Goal: Obtain resource: Obtain resource

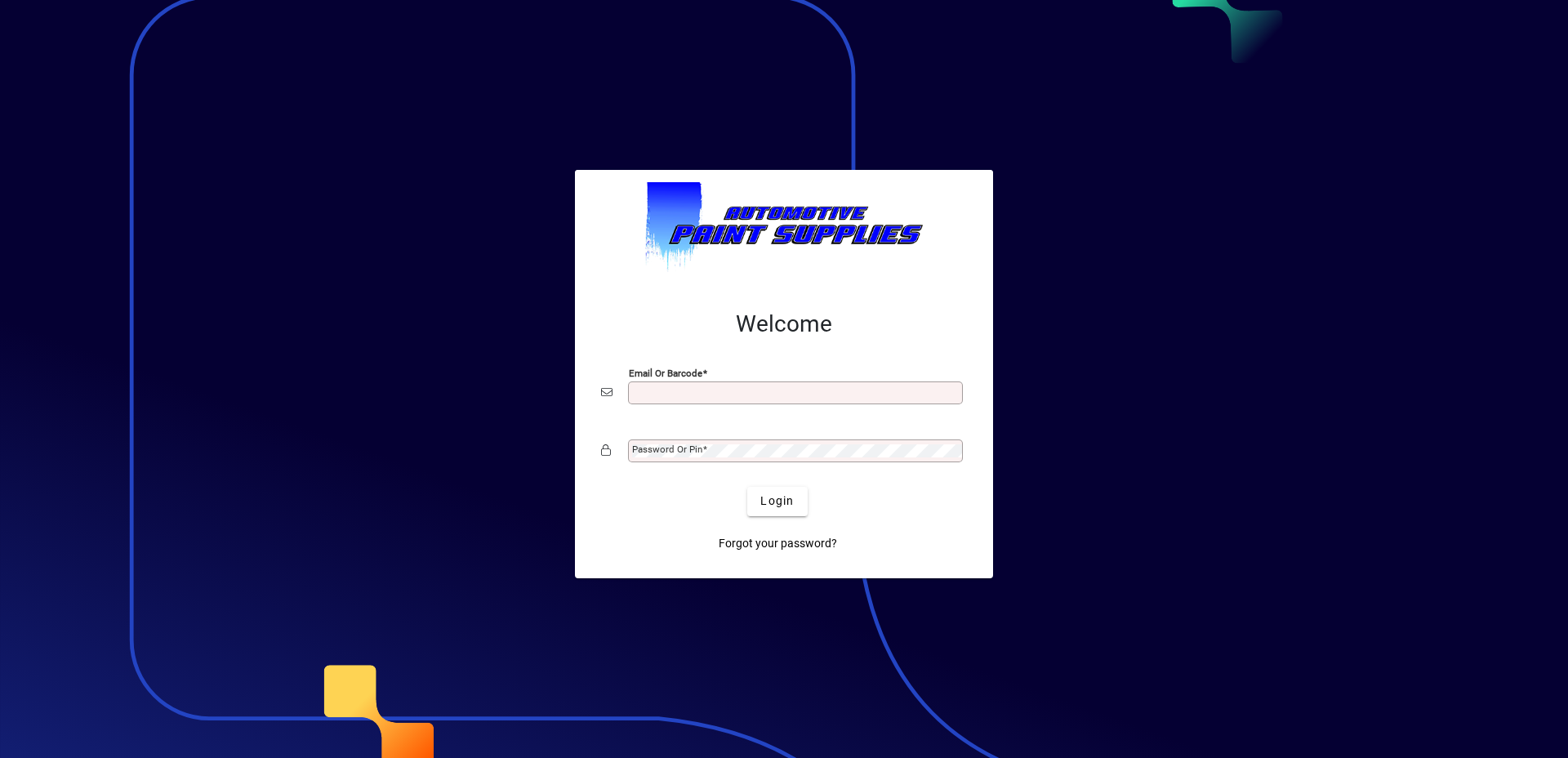
click at [690, 391] on input "Email or Barcode" at bounding box center [797, 393] width 330 height 13
type input "**********"
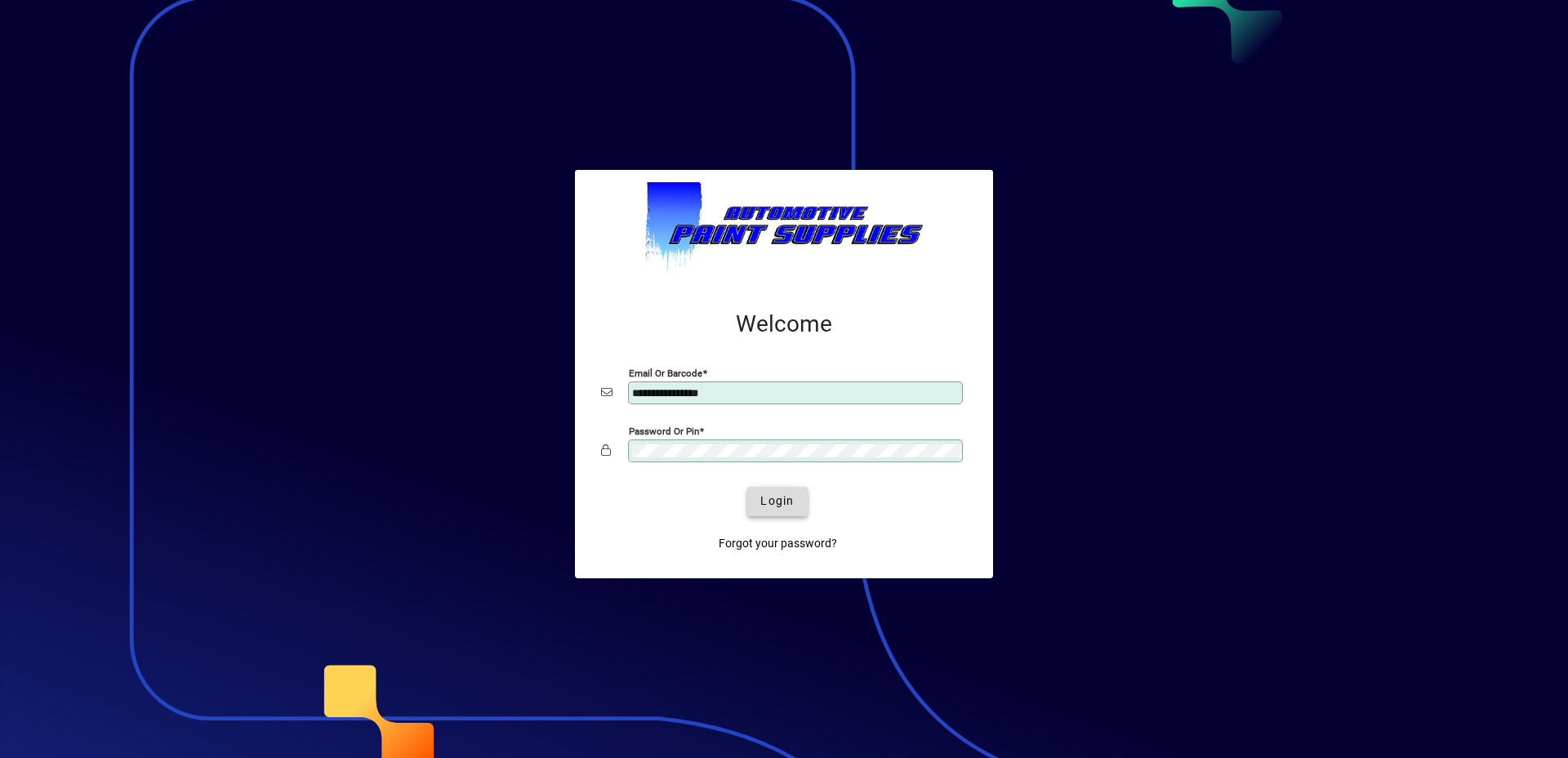
click at [804, 496] on span "submit" at bounding box center [777, 501] width 60 height 39
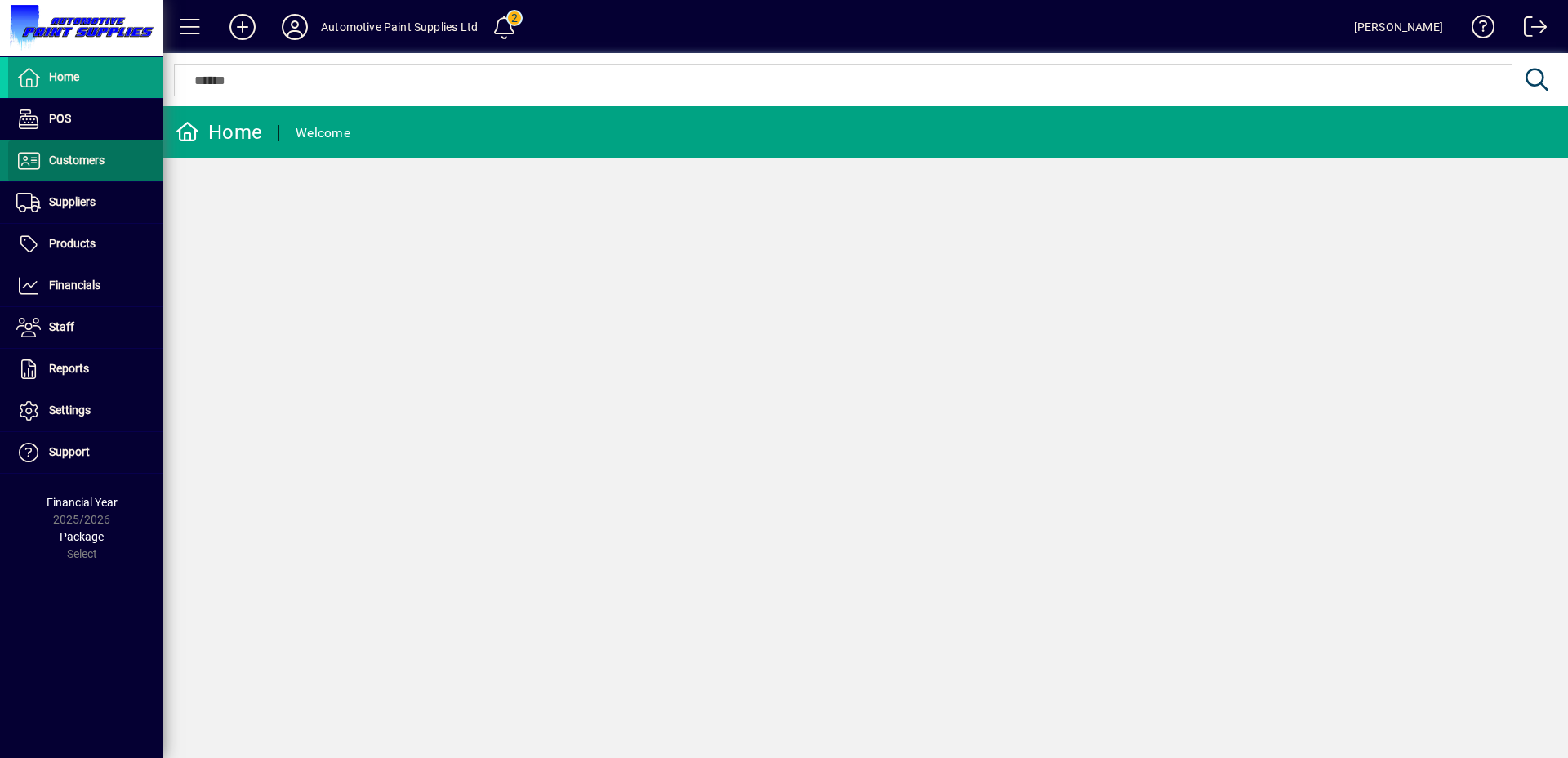
click at [28, 158] on icon at bounding box center [28, 161] width 24 height 20
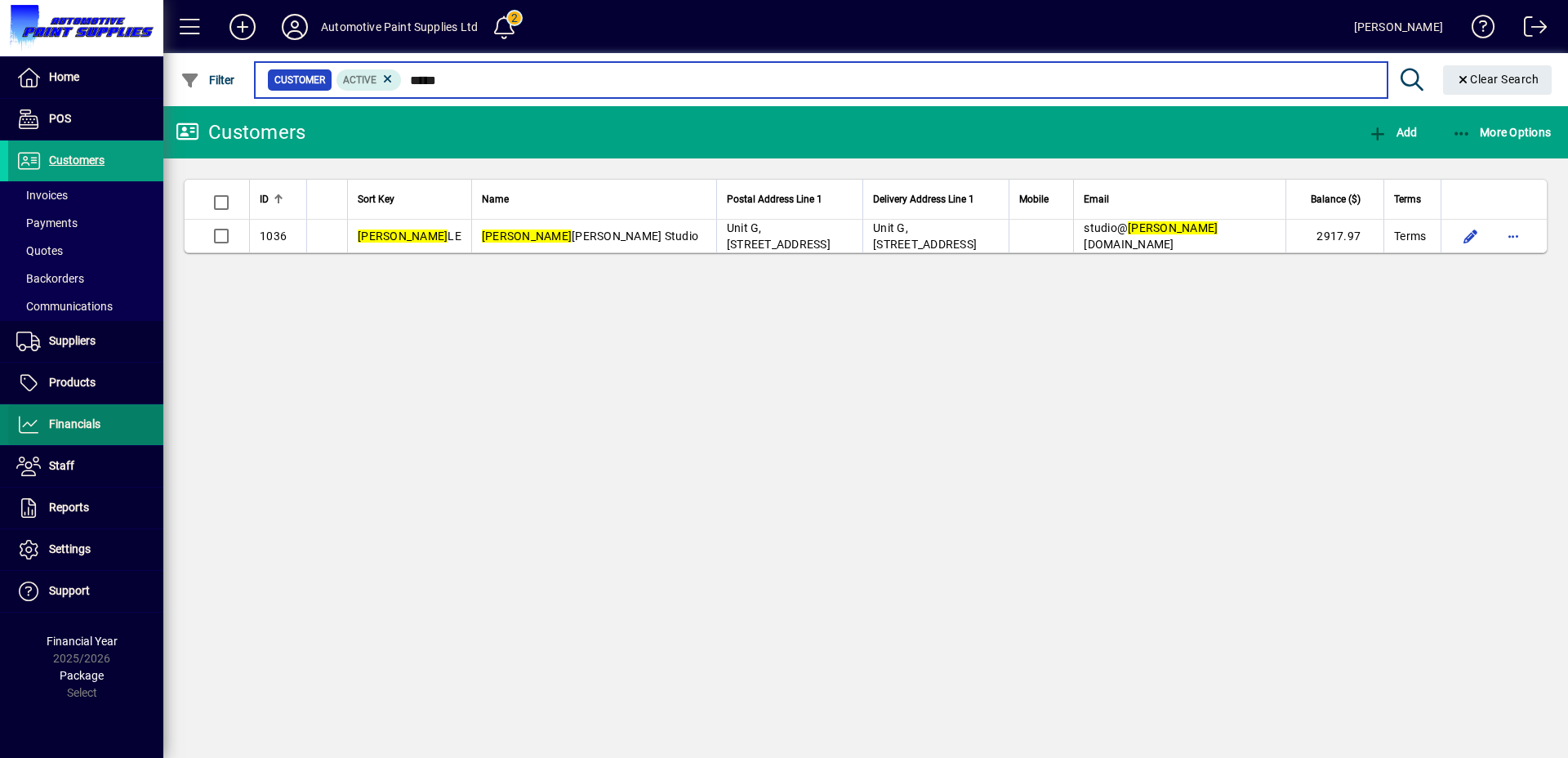
type input "*****"
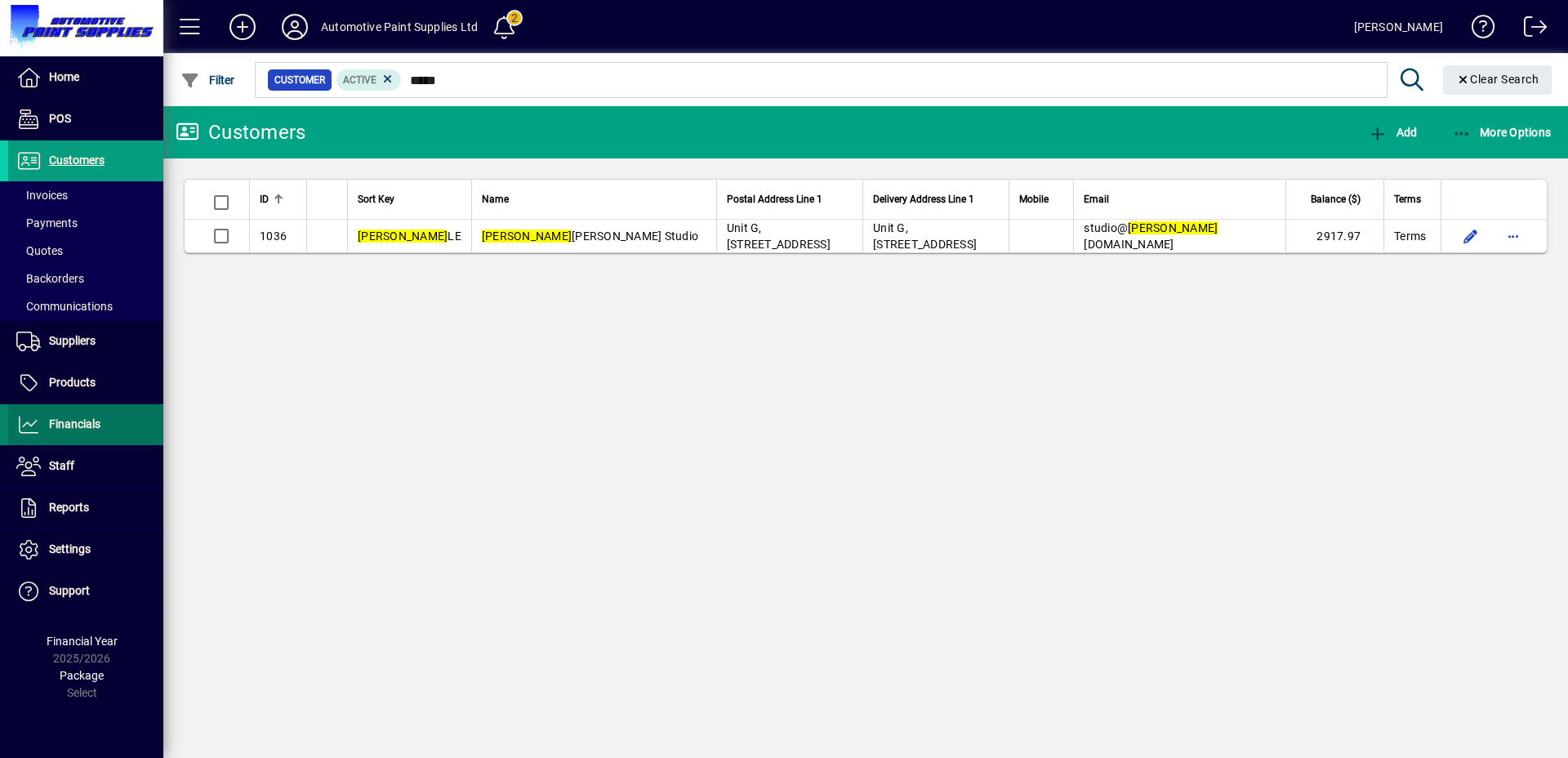
click at [85, 433] on span "Financials" at bounding box center [54, 425] width 93 height 20
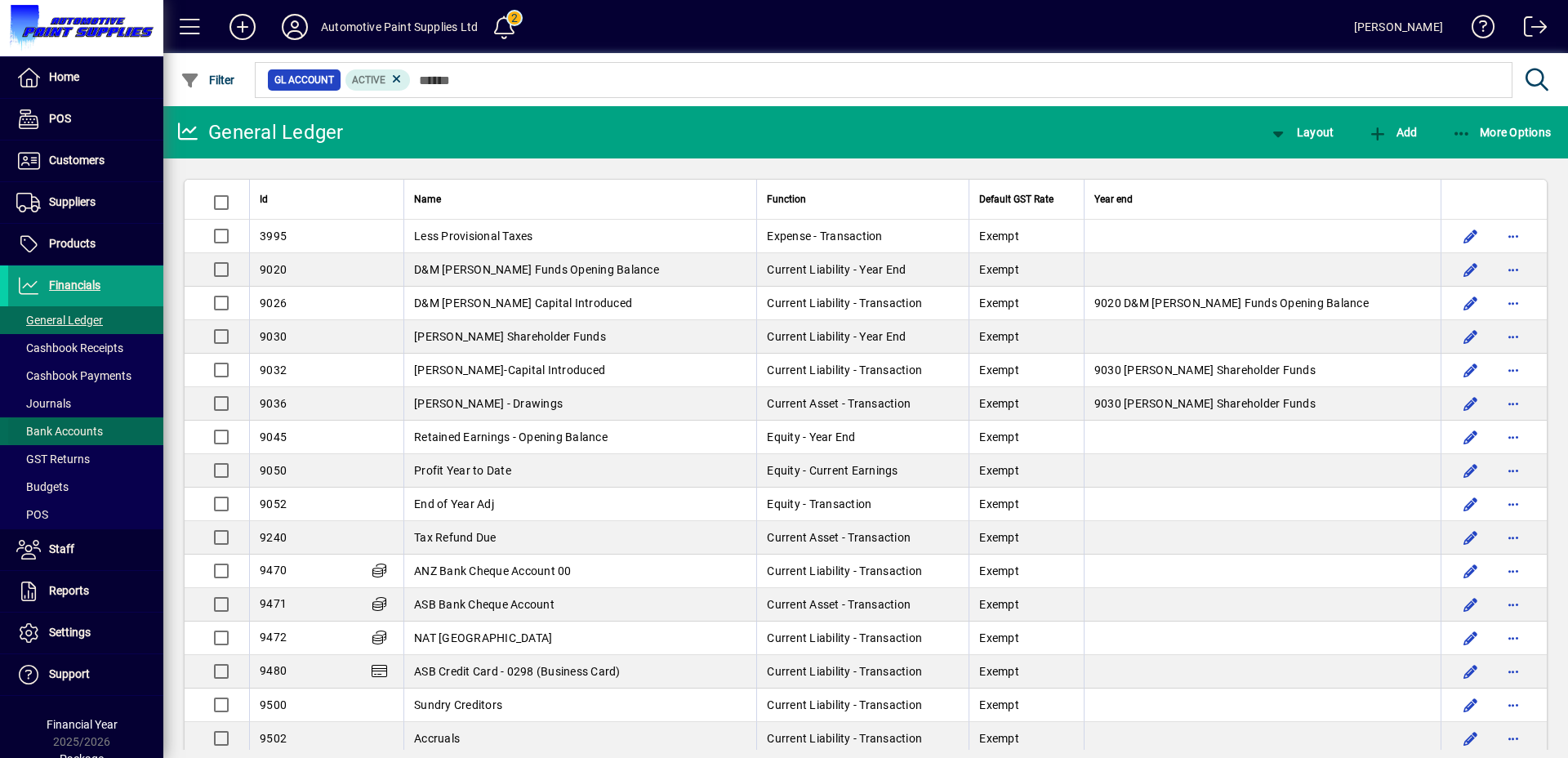
click at [89, 435] on span "Bank Accounts" at bounding box center [60, 431] width 87 height 13
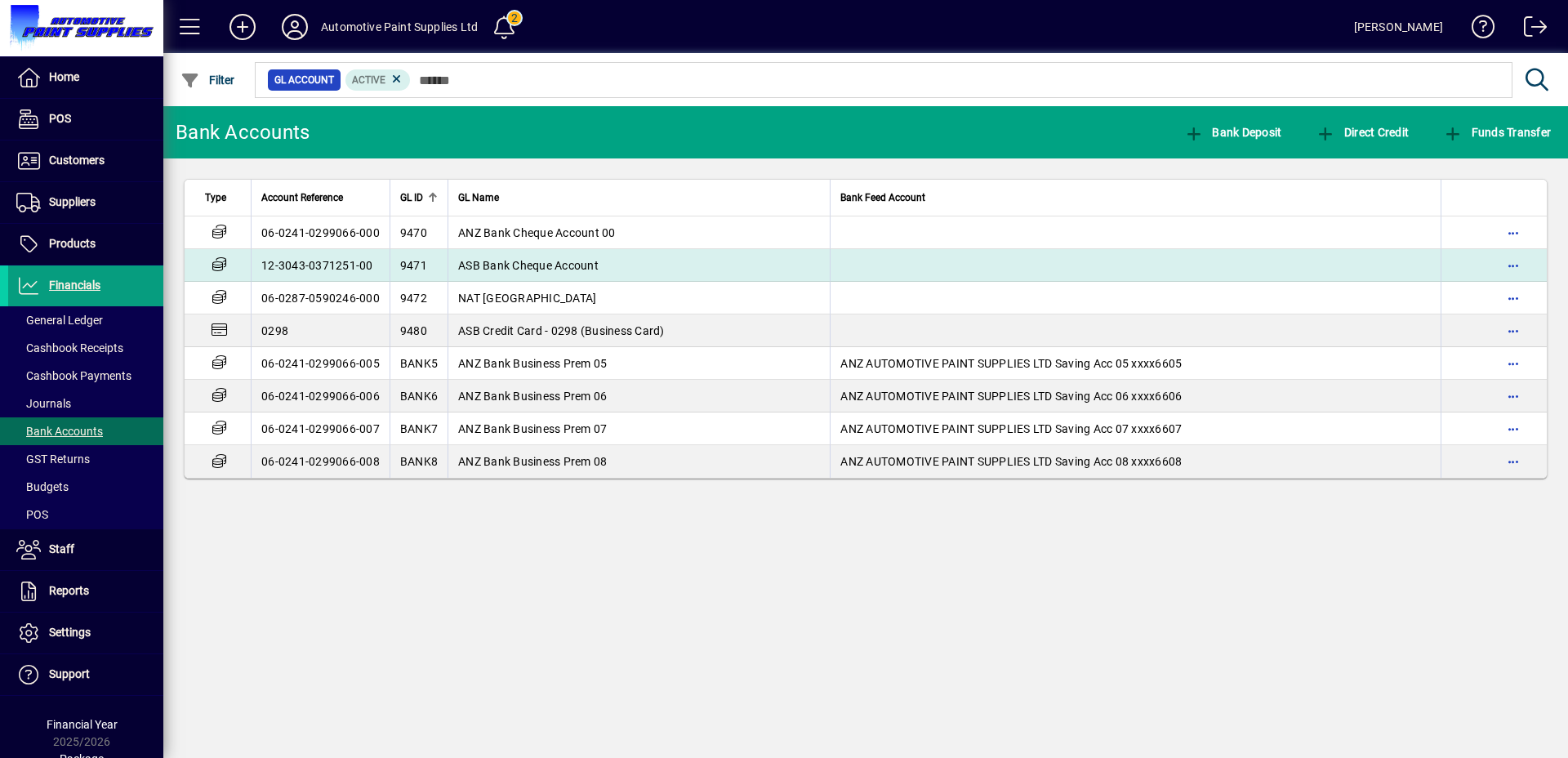
click at [493, 255] on td "ASB Bank Cheque Account" at bounding box center [639, 265] width 382 height 33
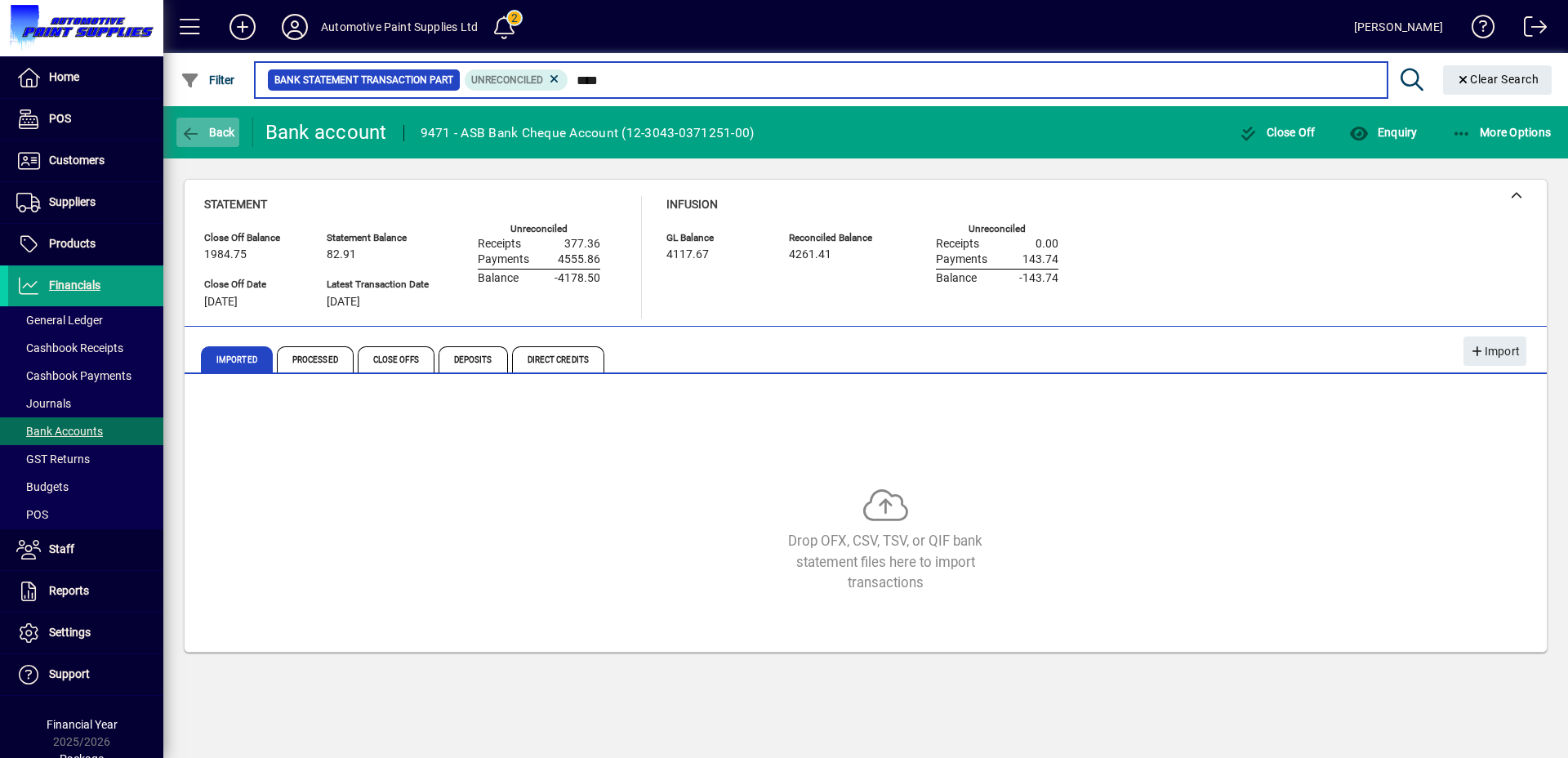
type input "****"
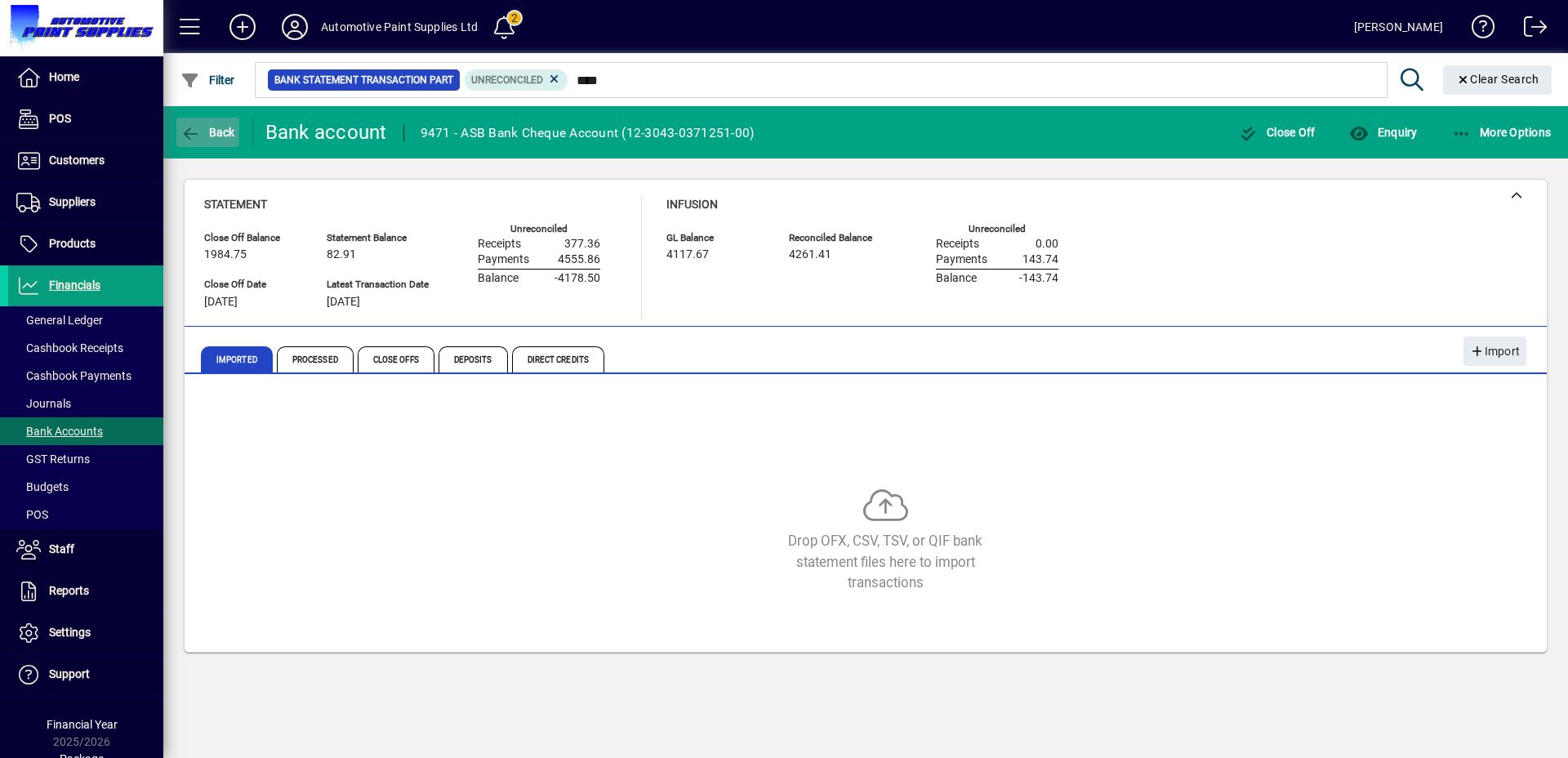
click at [203, 128] on span "Back" at bounding box center [208, 133] width 55 height 13
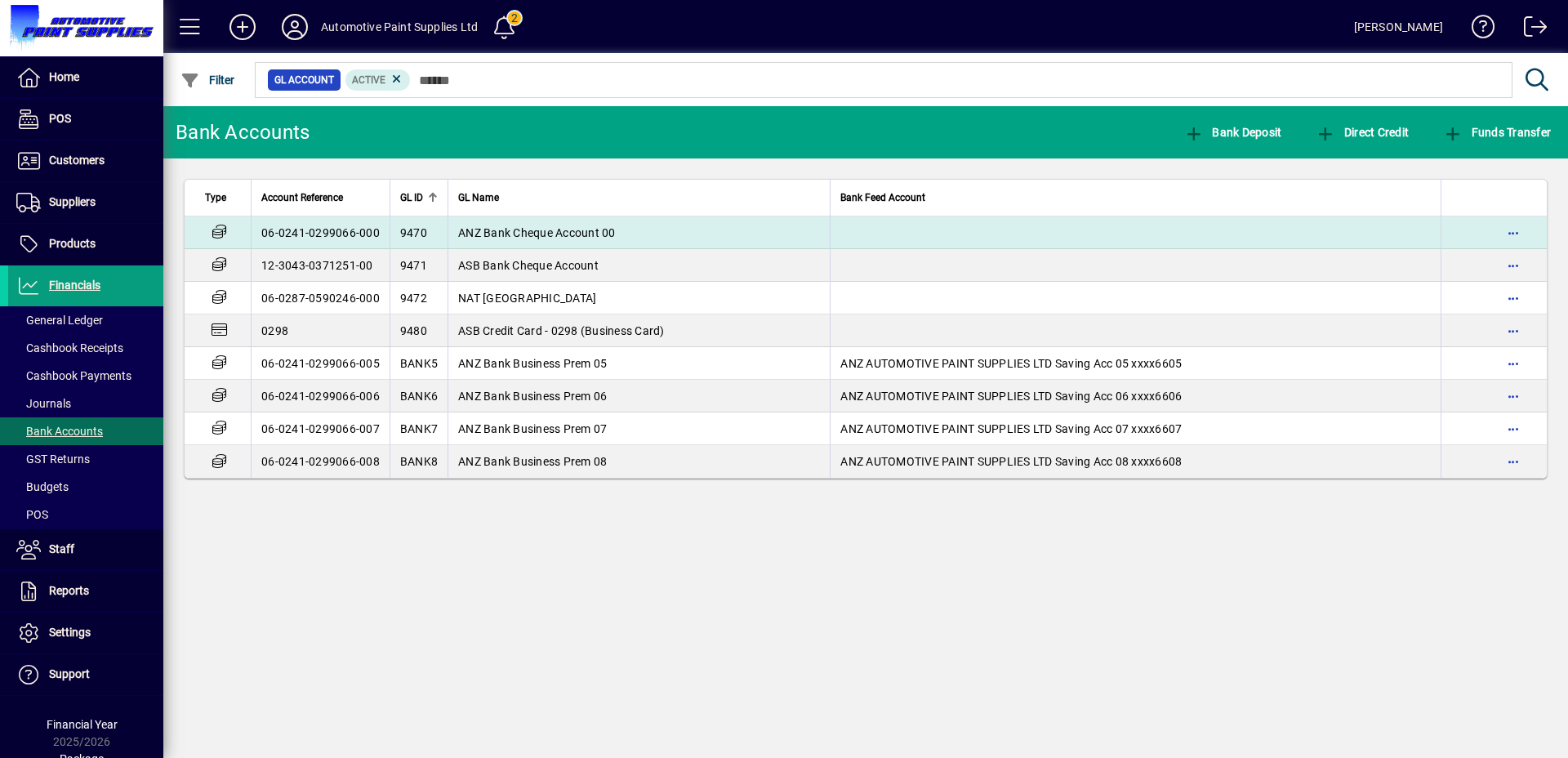
click at [492, 228] on span "ANZ Bank Cheque Account 00" at bounding box center [536, 233] width 158 height 13
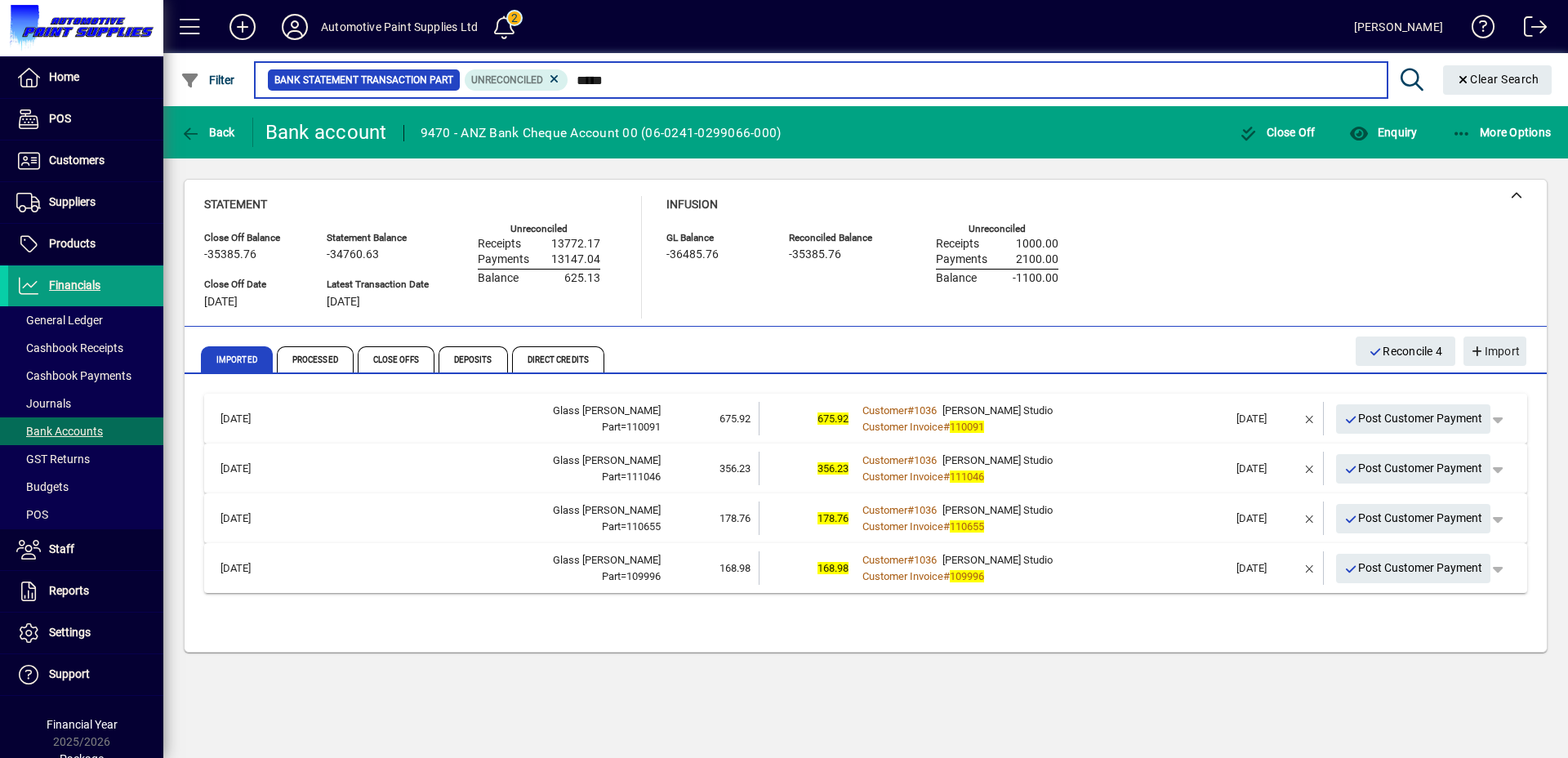
type input "*****"
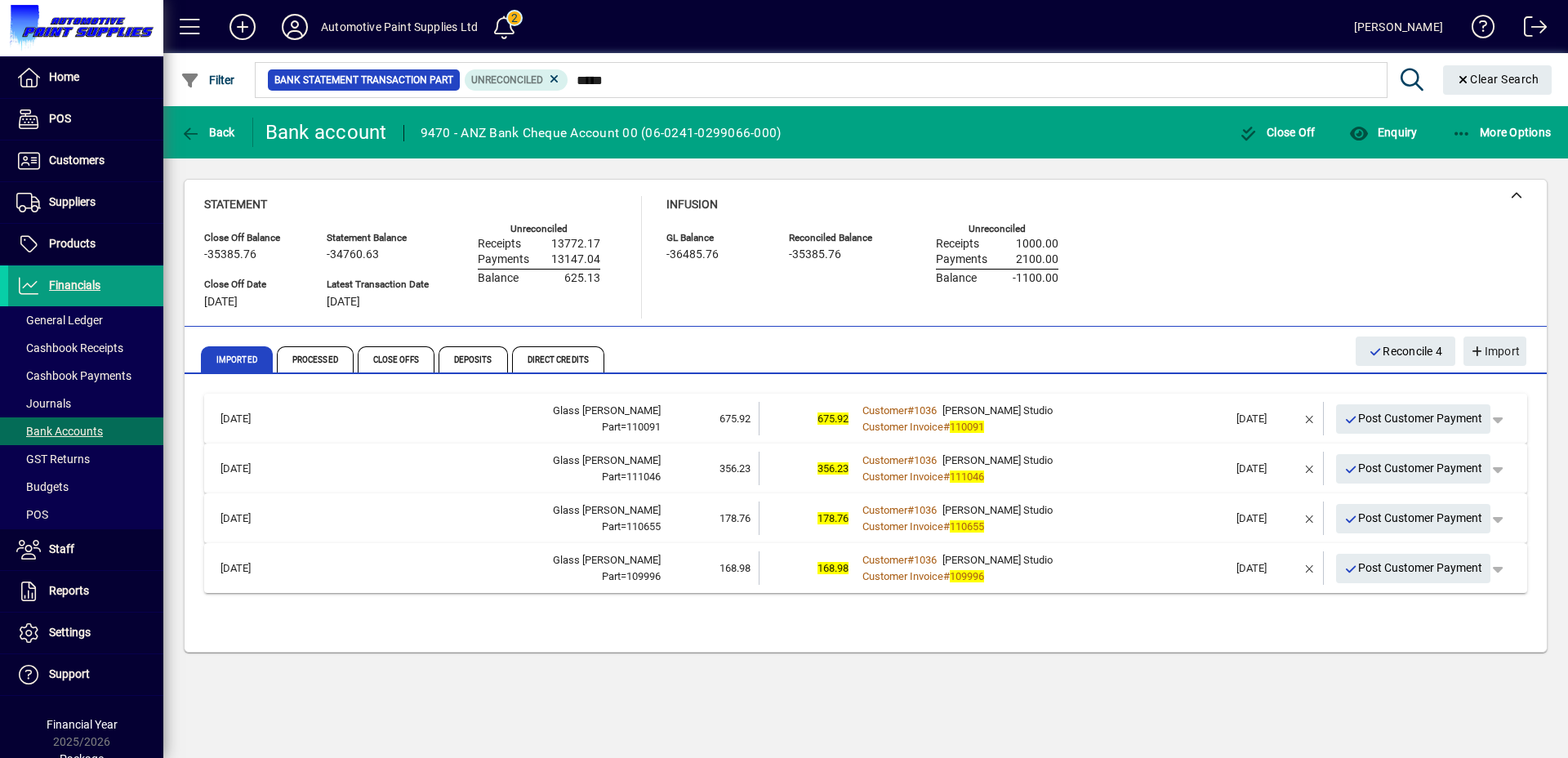
click at [1148, 424] on div "Customer Invoice # 110091" at bounding box center [1042, 427] width 372 height 17
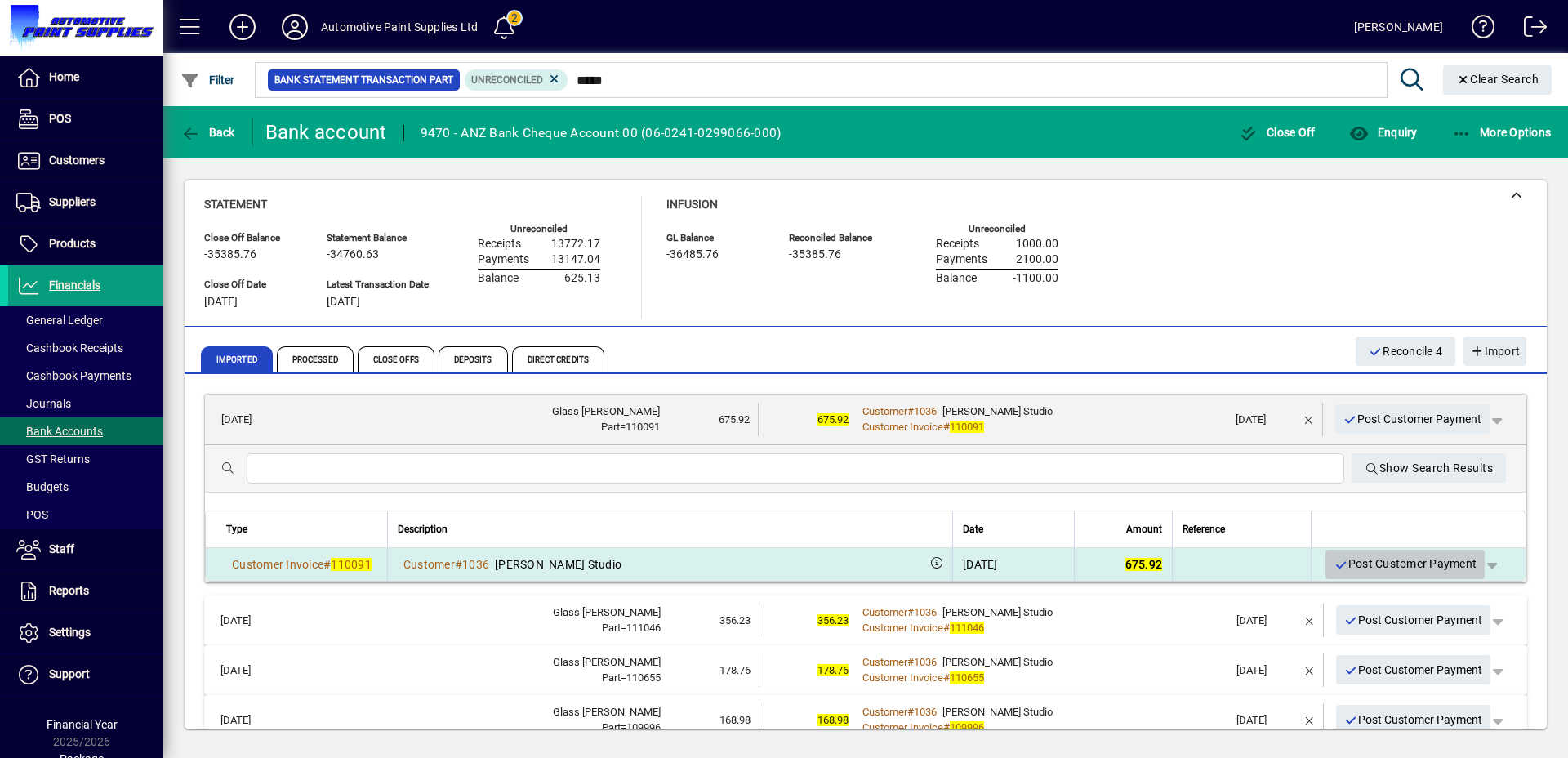
click at [1352, 565] on span "Post Customer Payment" at bounding box center [1404, 564] width 143 height 27
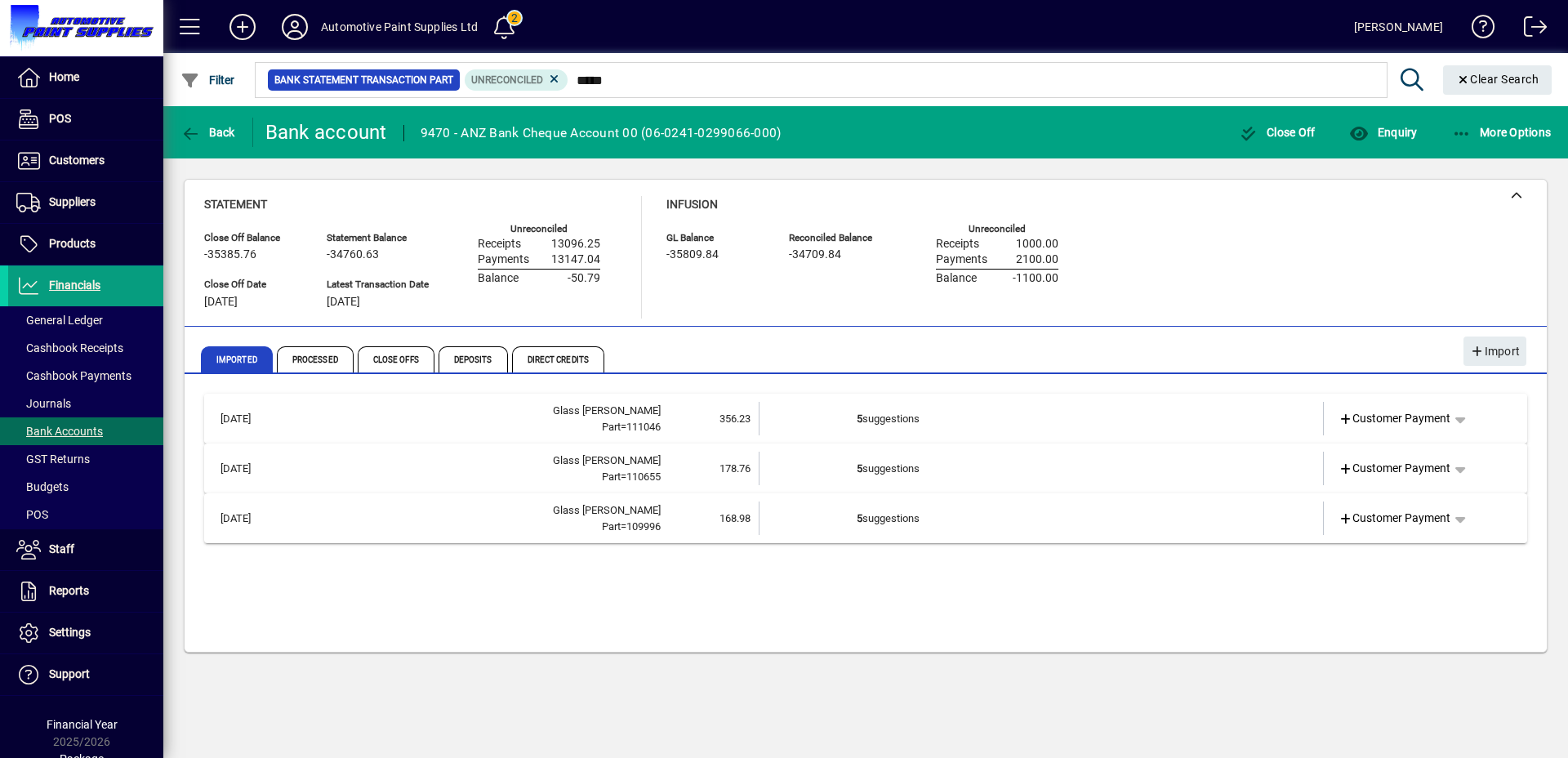
click at [1112, 418] on td "5 suggestions" at bounding box center [1042, 419] width 372 height 33
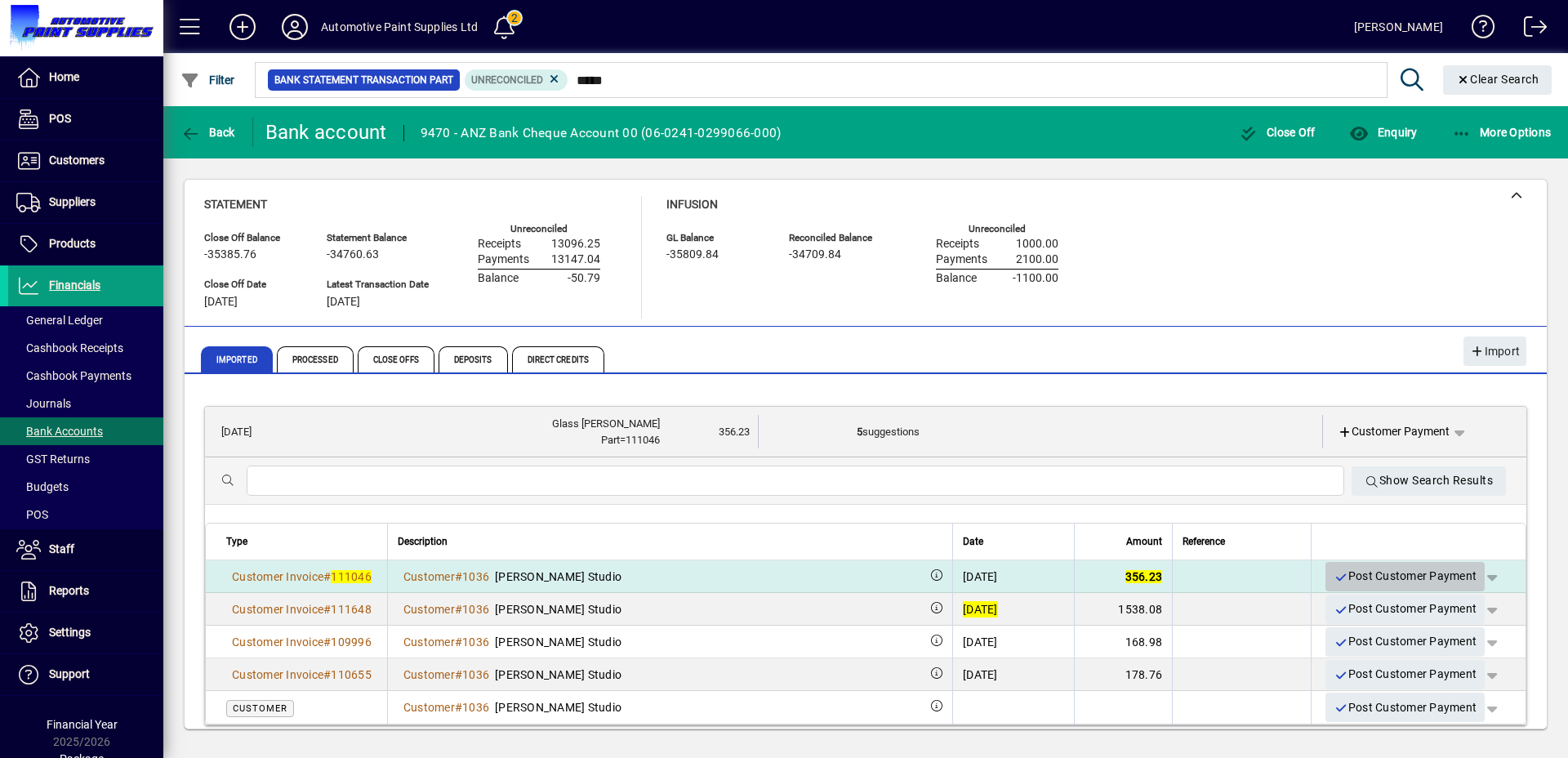
click at [1365, 567] on span "Post Customer Payment" at bounding box center [1404, 576] width 143 height 27
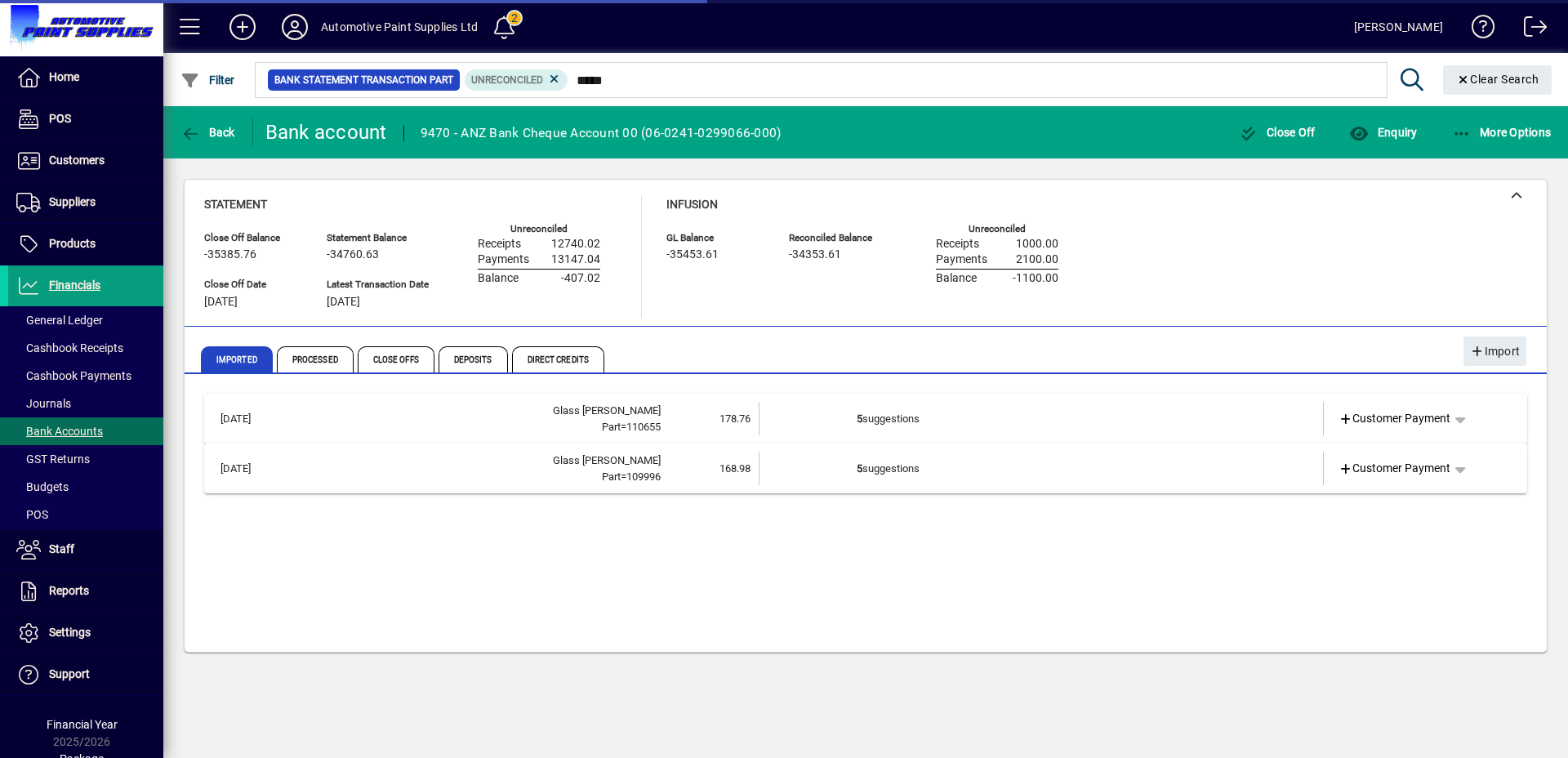
click at [974, 433] on td "5 suggestions" at bounding box center [1042, 419] width 372 height 33
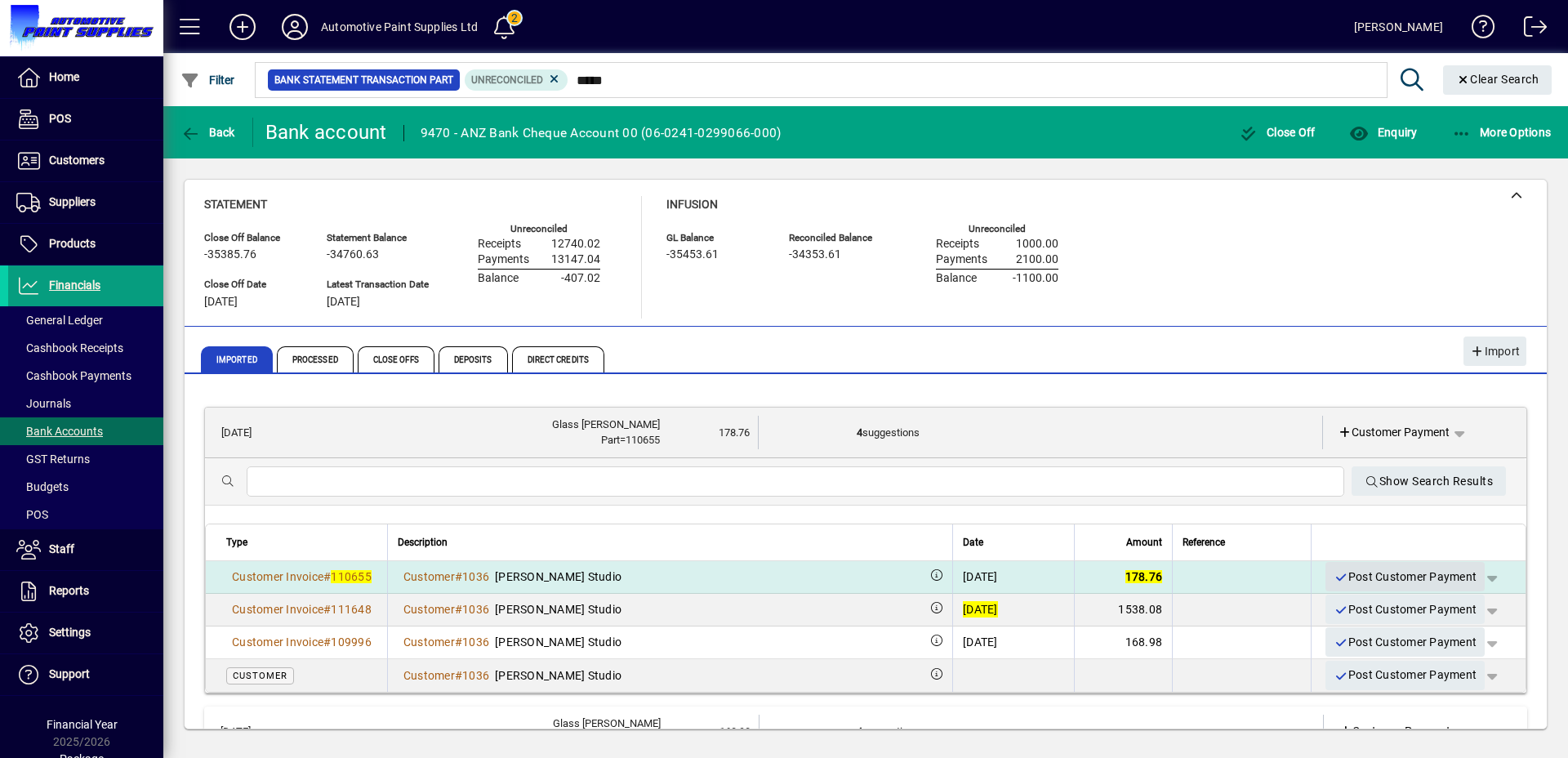
click at [1335, 565] on span "Post Customer Payment" at bounding box center [1404, 577] width 143 height 27
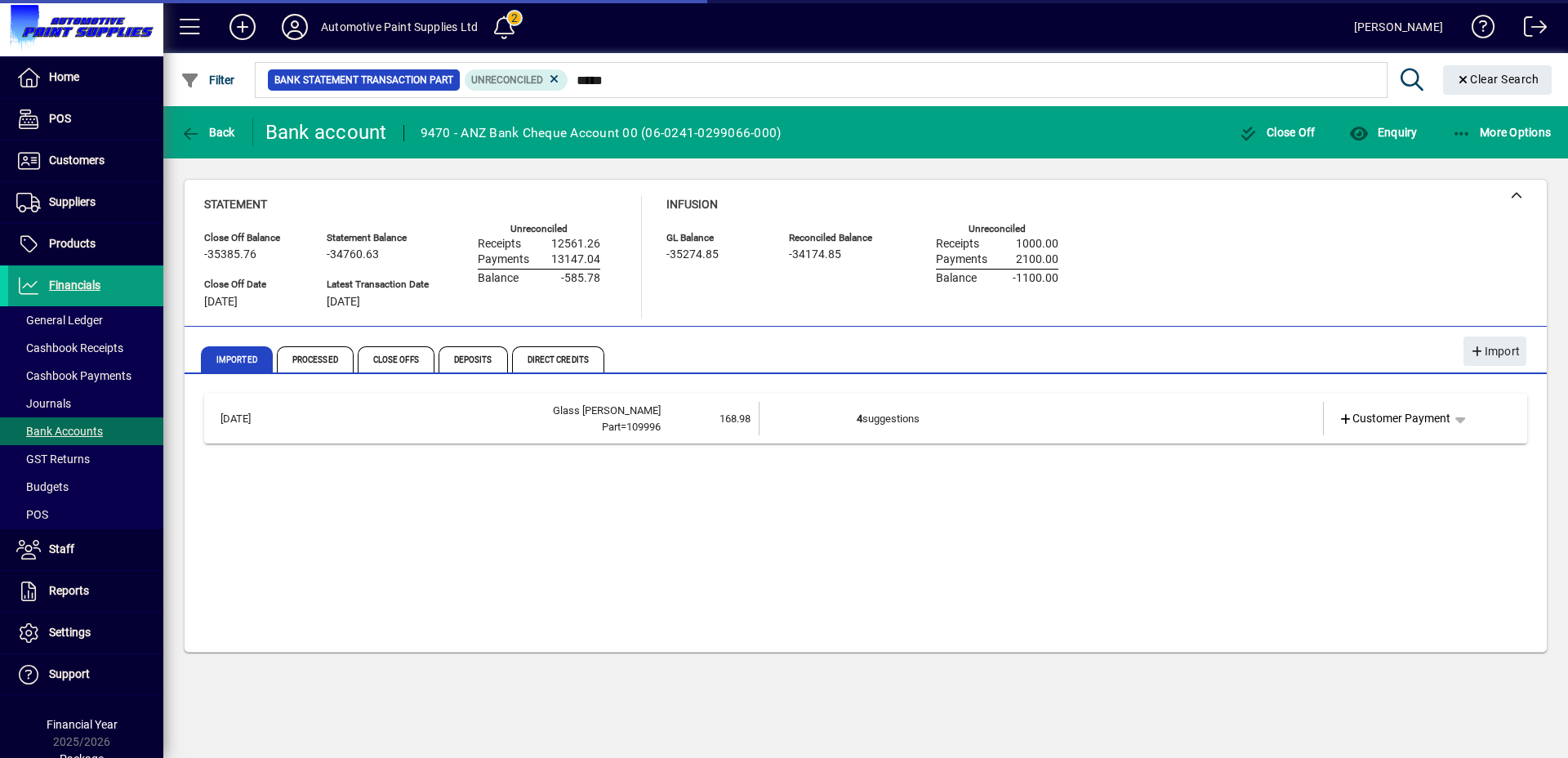
click at [978, 418] on td "4 suggestions" at bounding box center [1042, 419] width 372 height 33
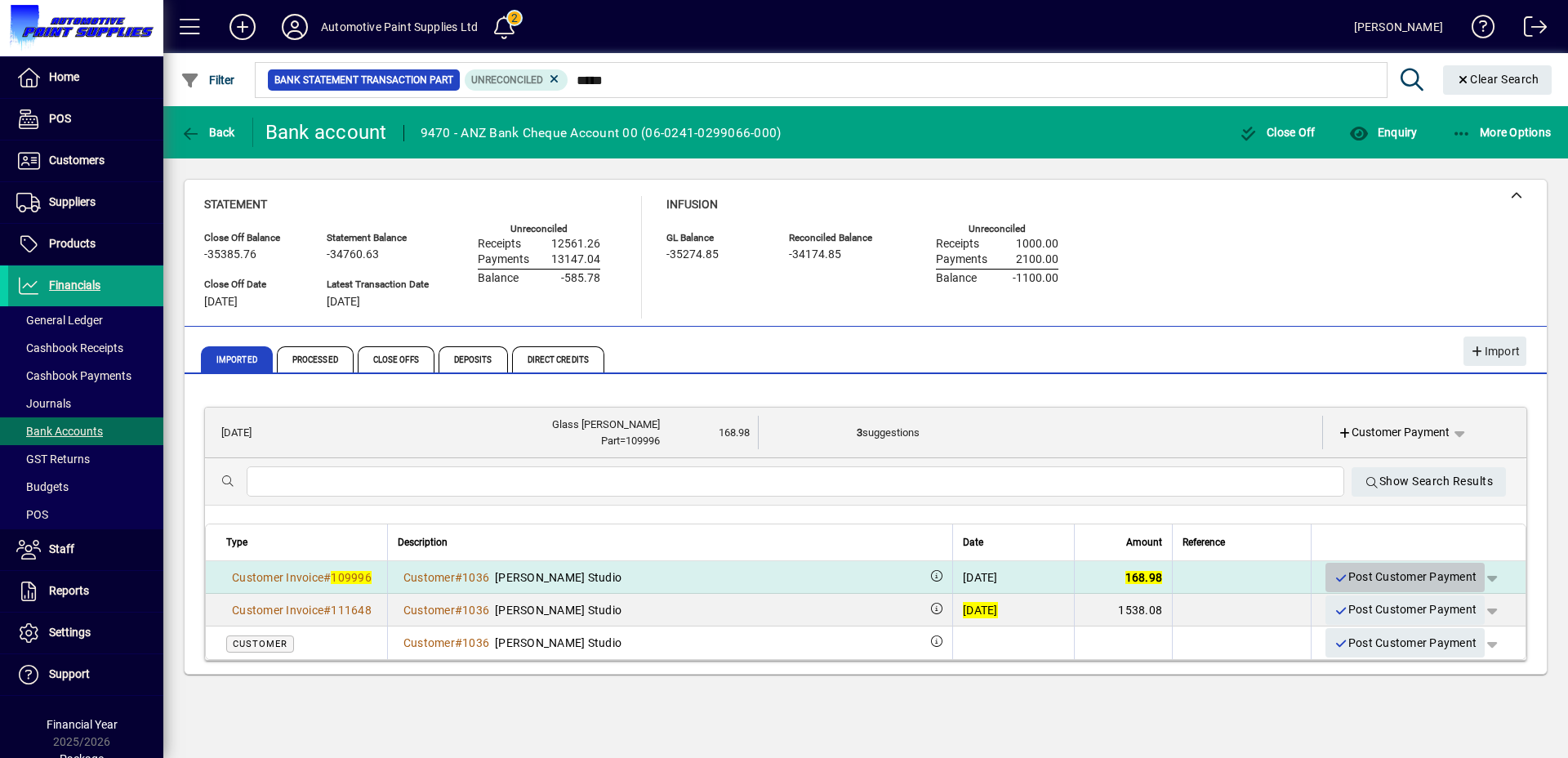
click at [1358, 566] on span "Post Customer Payment" at bounding box center [1404, 577] width 143 height 27
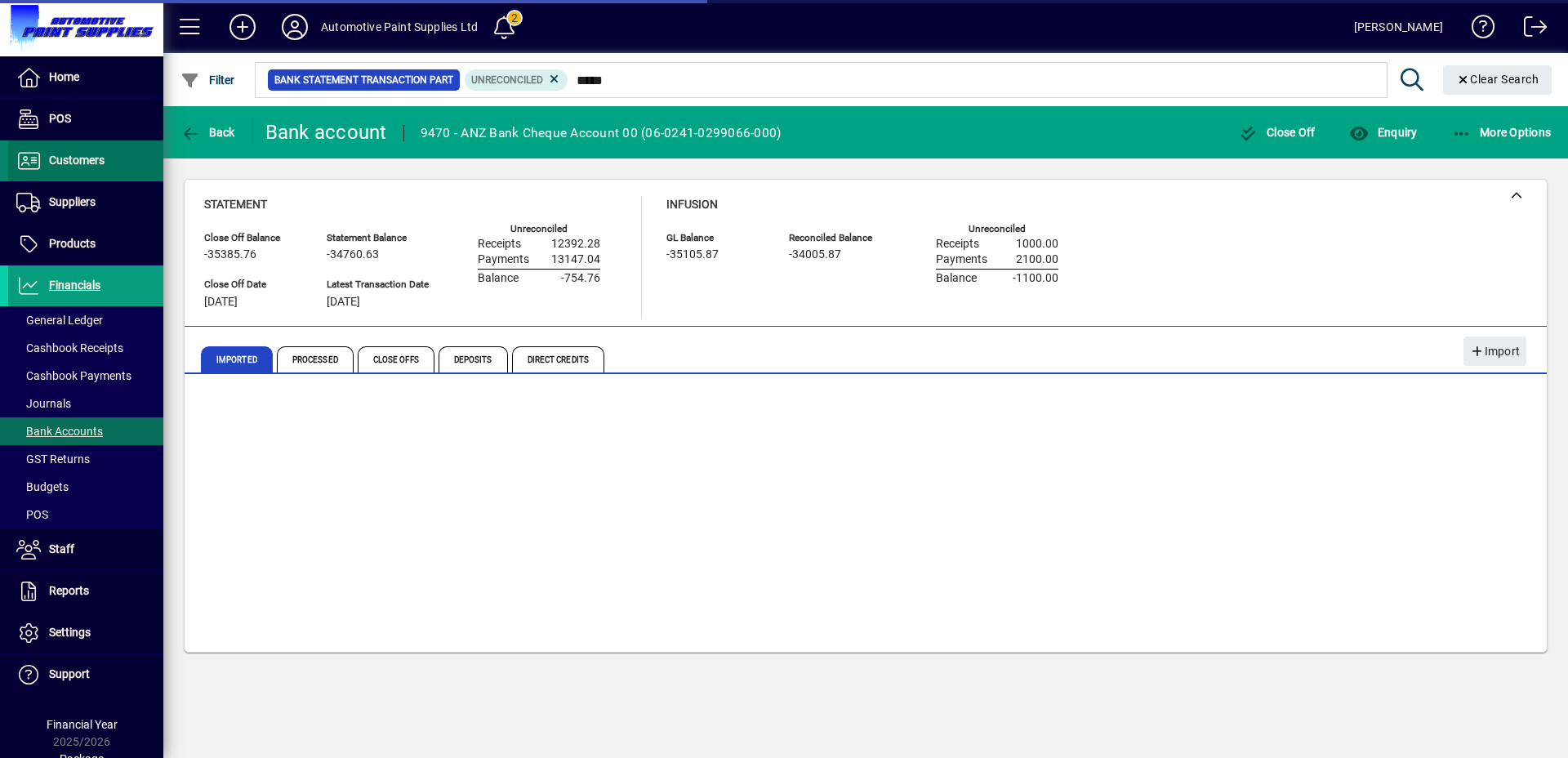
click at [96, 173] on span at bounding box center [86, 160] width 155 height 39
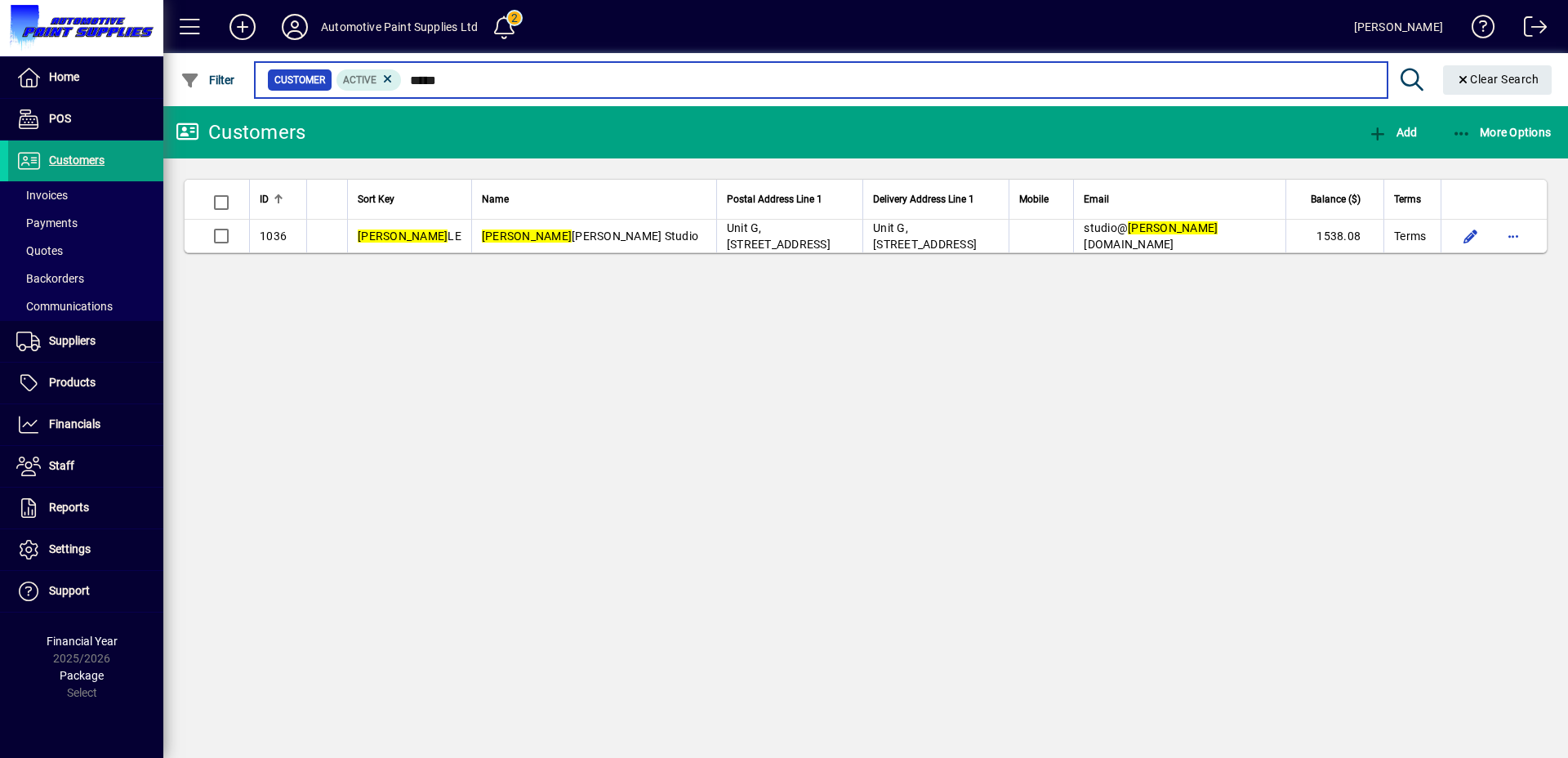
type input "*****"
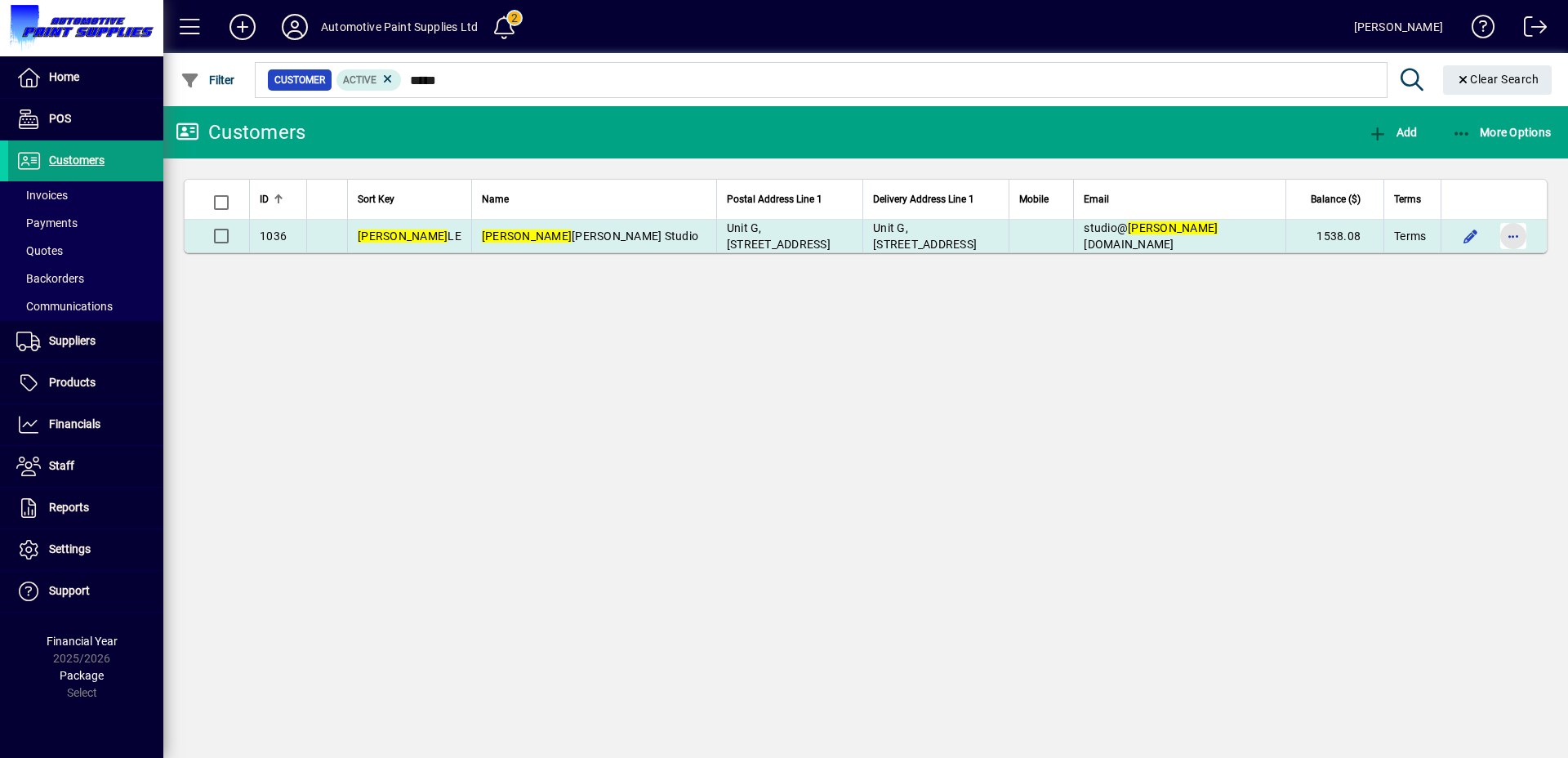
click at [1510, 236] on span "button" at bounding box center [1512, 236] width 39 height 39
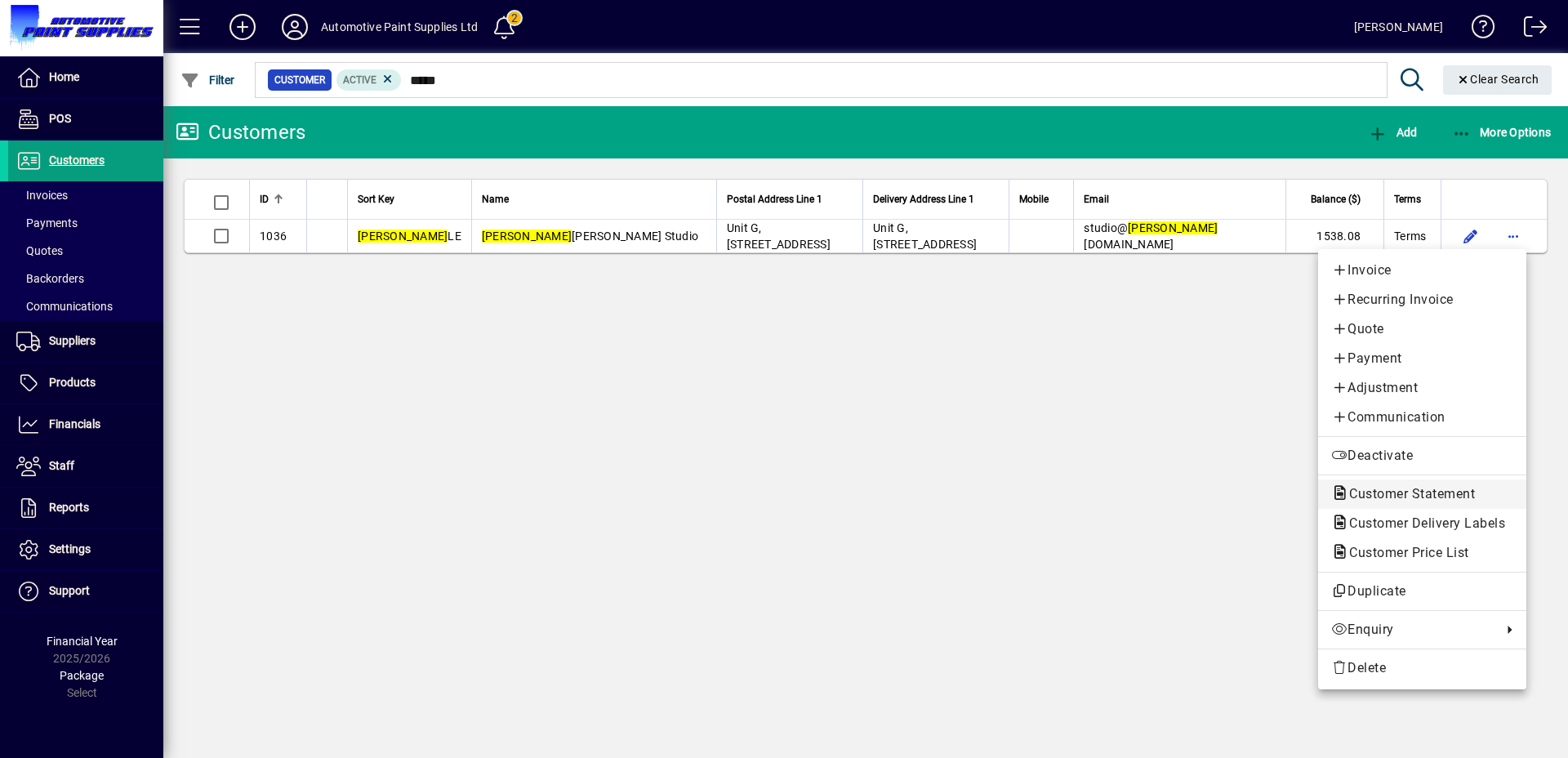
click at [1385, 500] on span "Customer Statement" at bounding box center [1407, 494] width 152 height 16
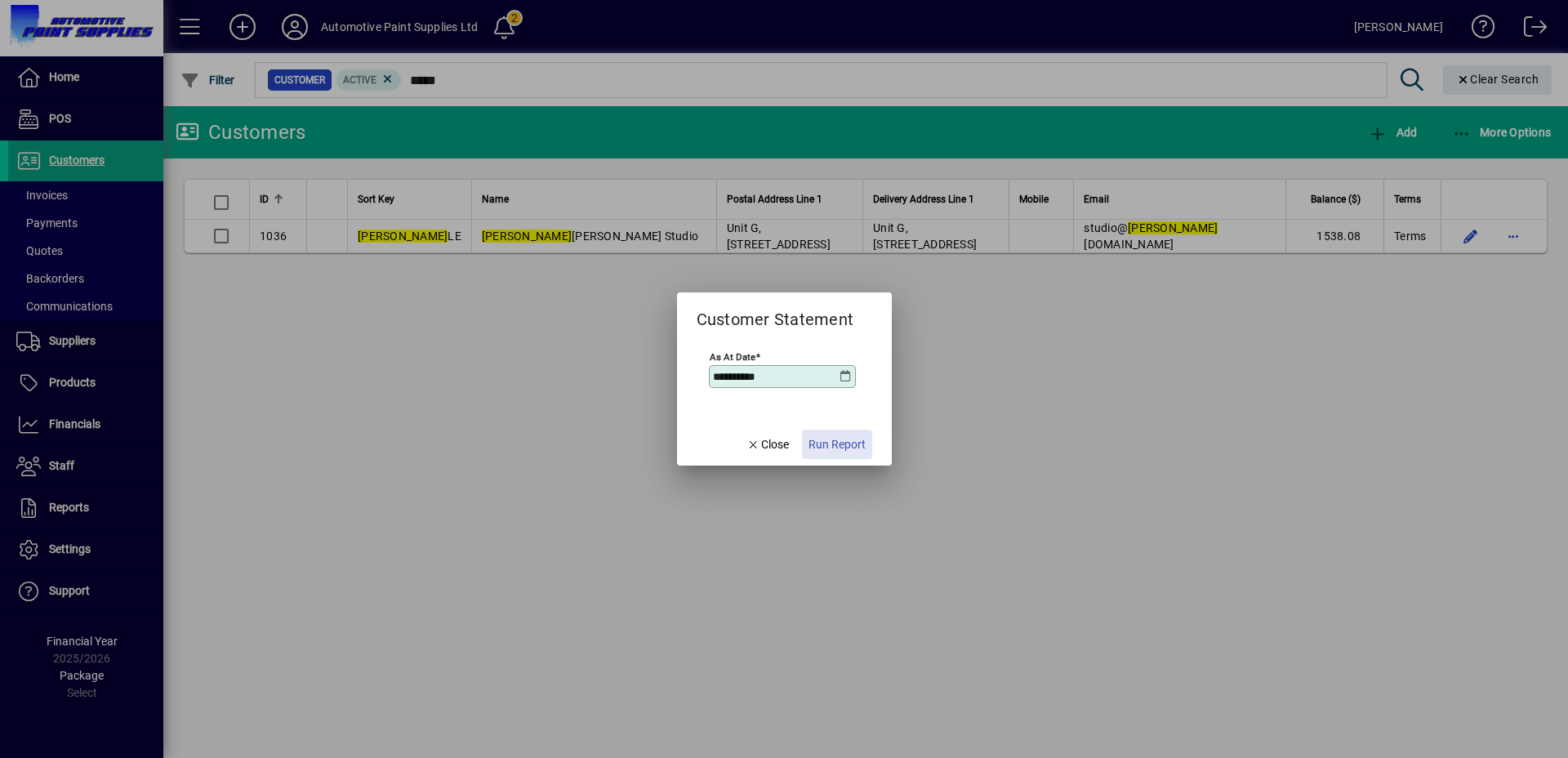
click at [861, 457] on span "button" at bounding box center [837, 444] width 70 height 39
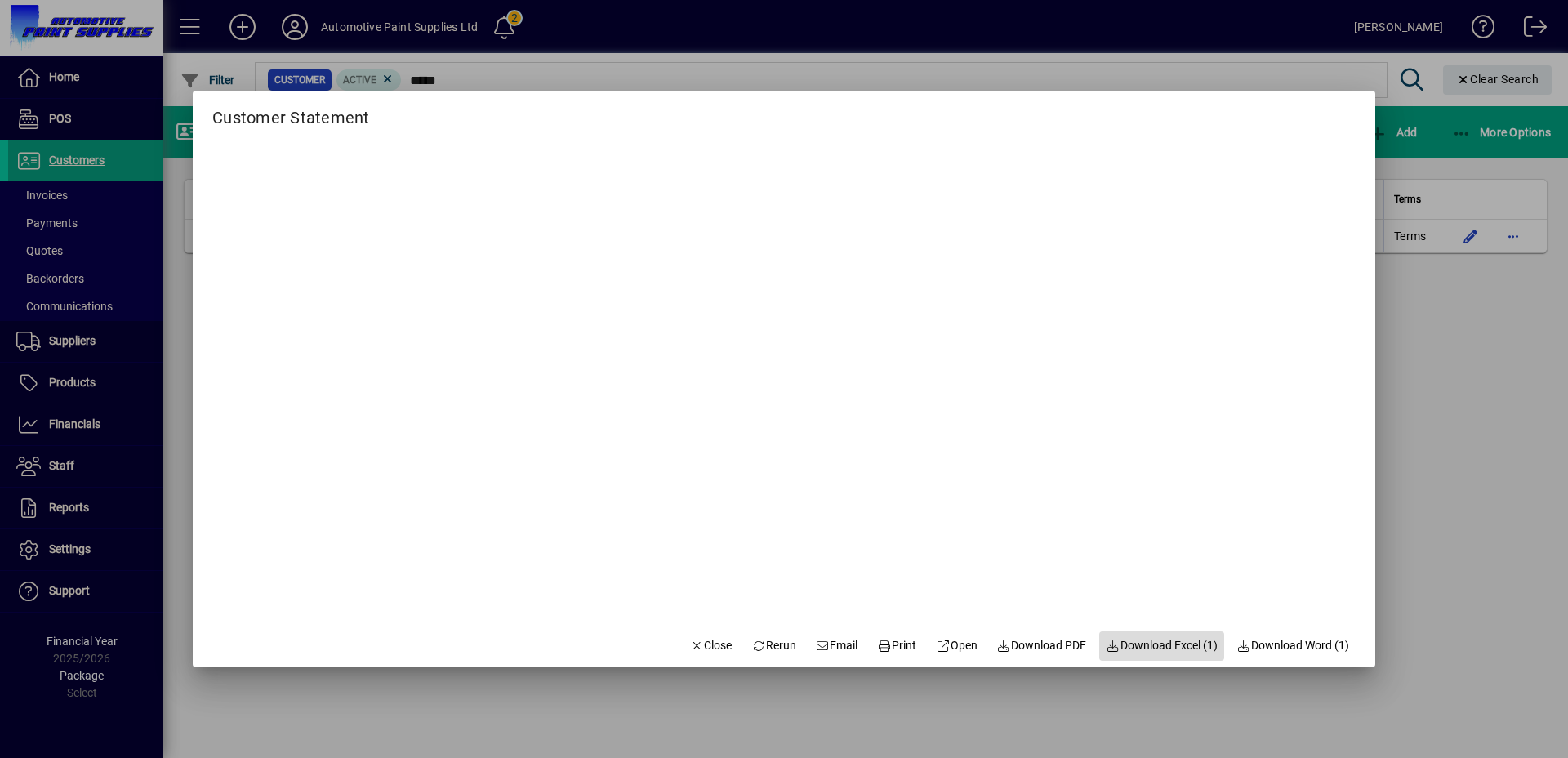
click at [1135, 637] on span "Download Excel (1)" at bounding box center [1161, 645] width 112 height 18
drag, startPoint x: 699, startPoint y: 639, endPoint x: 690, endPoint y: 625, distance: 16.6
click at [699, 639] on span "Close" at bounding box center [711, 645] width 43 height 18
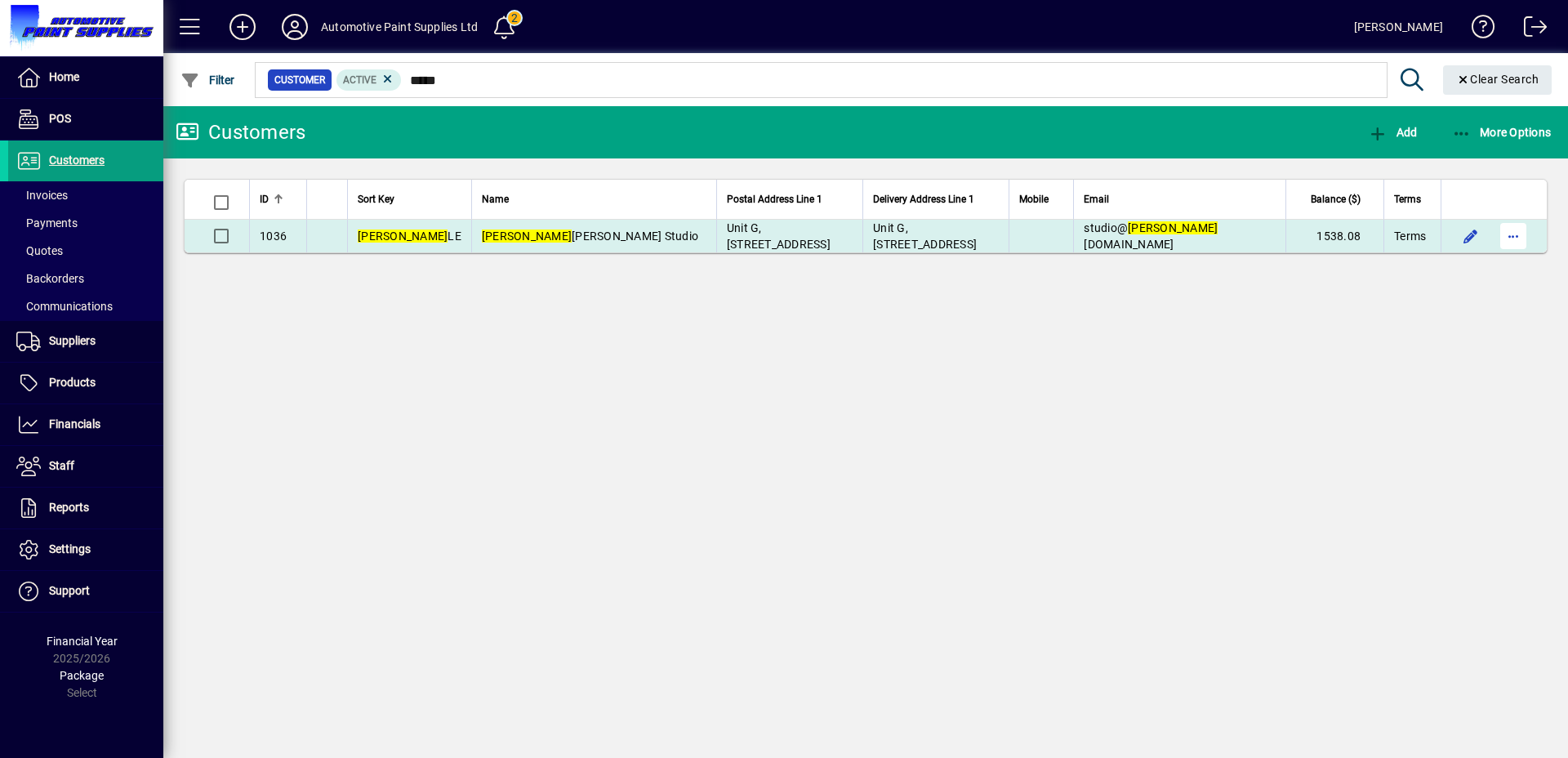
click at [1504, 241] on span "button" at bounding box center [1512, 236] width 39 height 39
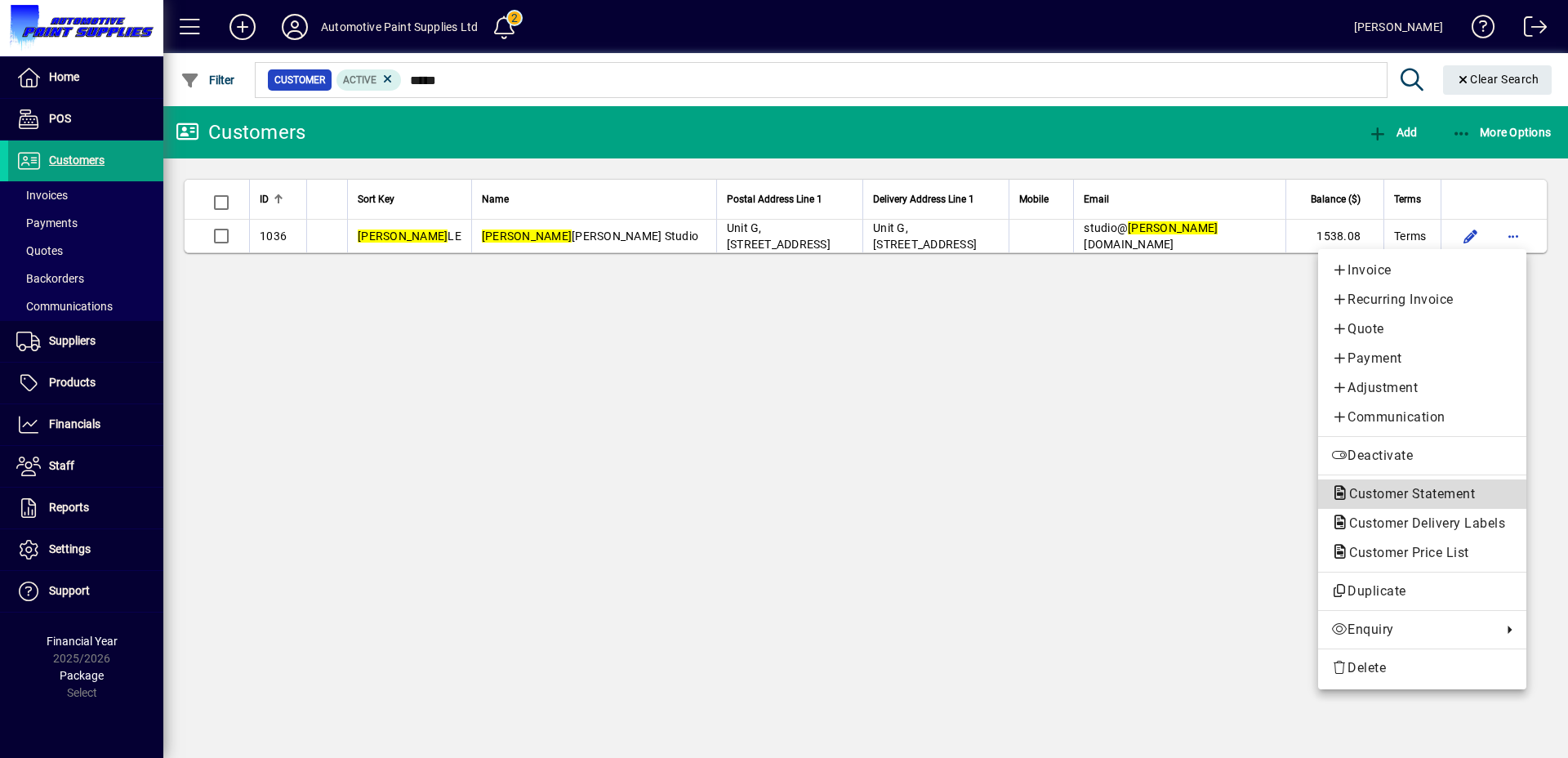
click at [1408, 494] on span "Customer Statement" at bounding box center [1407, 494] width 152 height 16
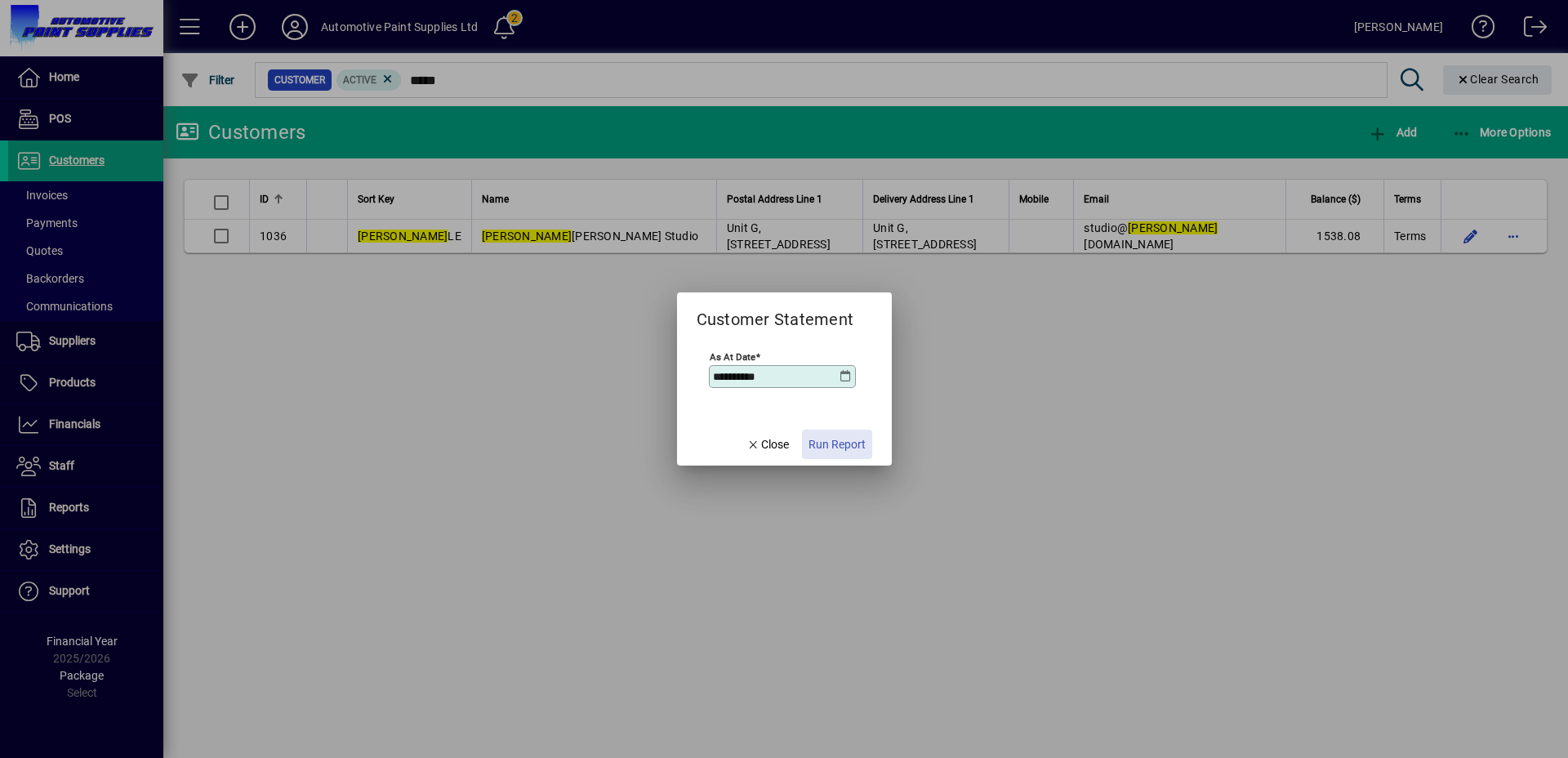
click at [844, 451] on span "Run Report" at bounding box center [837, 444] width 58 height 18
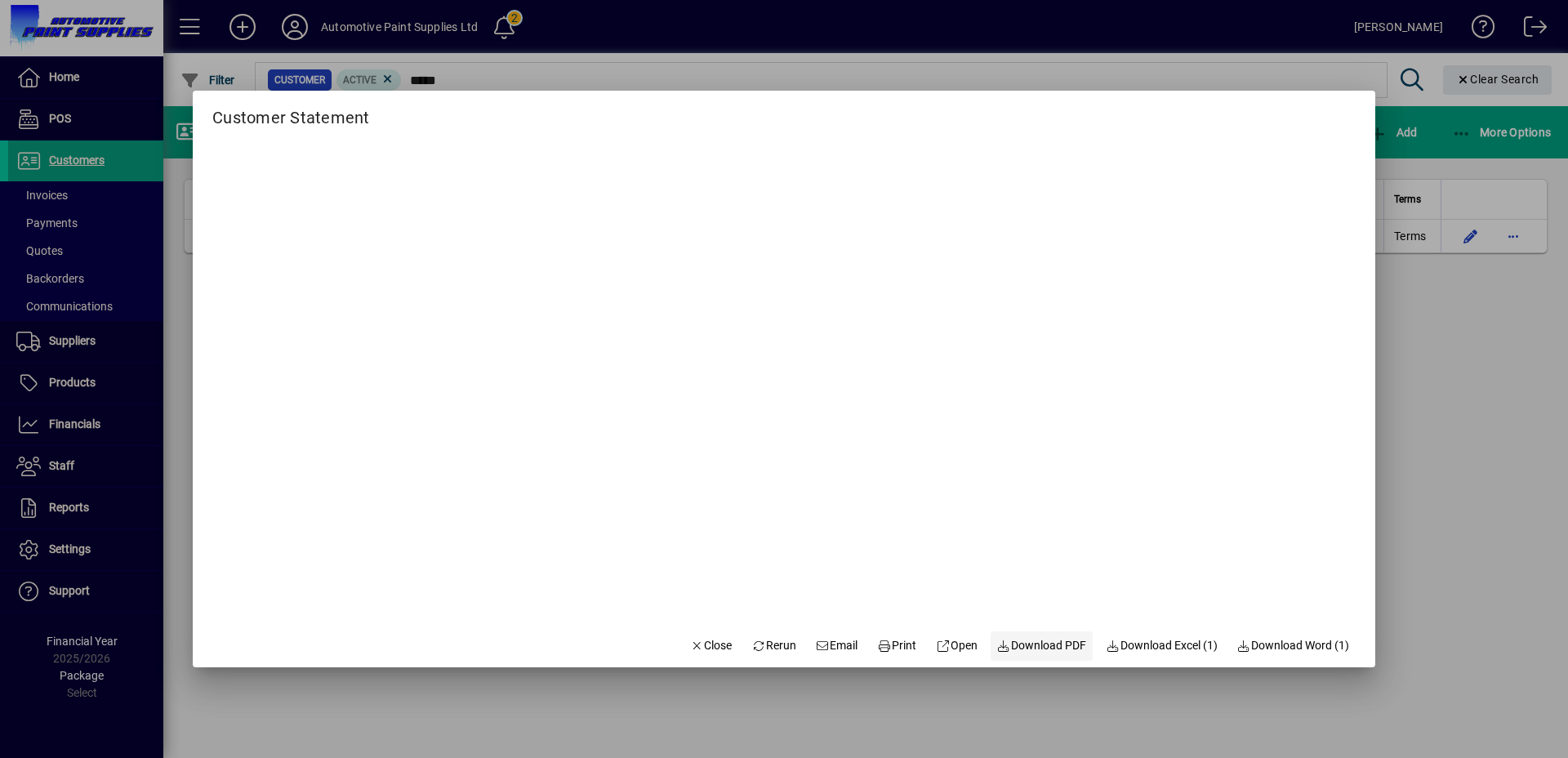
click at [1016, 640] on span "Download PDF" at bounding box center [1042, 645] width 90 height 18
